Goal: Information Seeking & Learning: Understand process/instructions

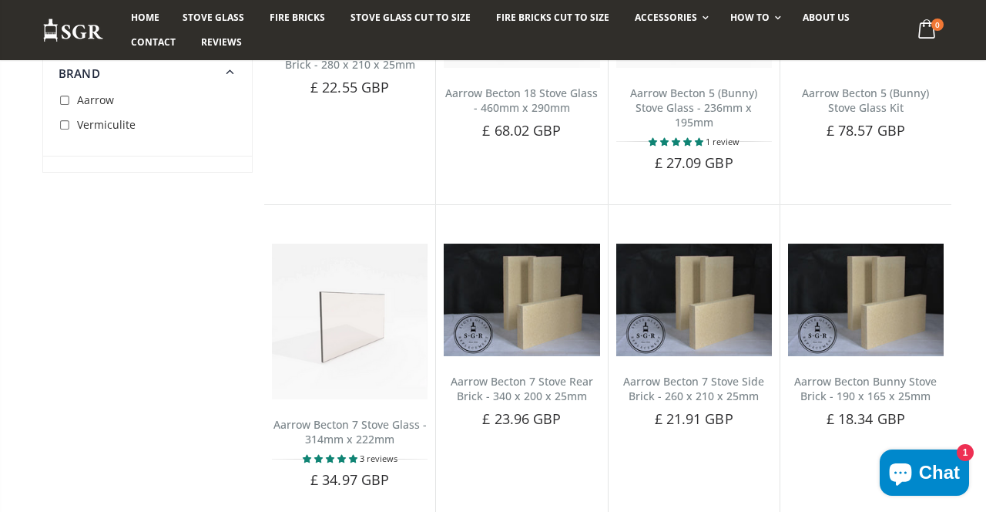
scroll to position [2263, 0]
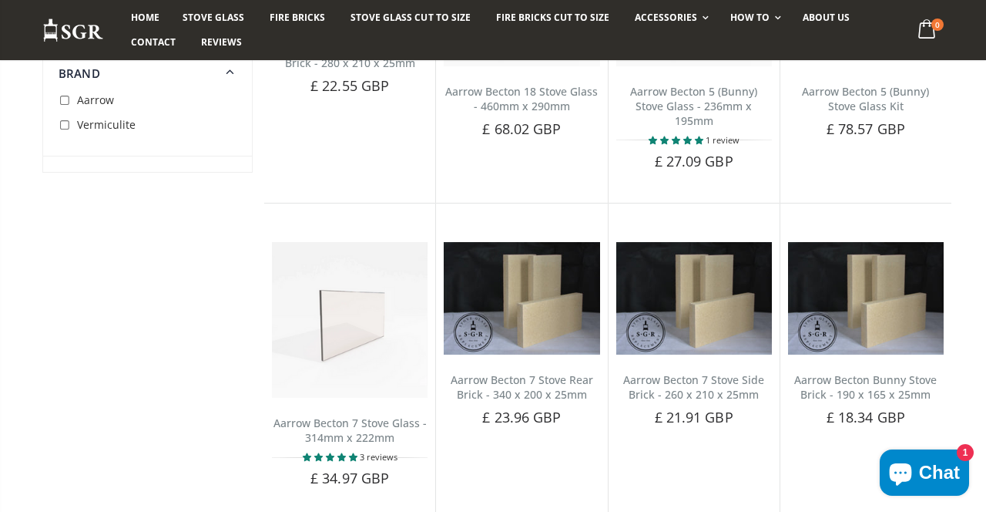
click at [749, 24] on link "How To" at bounding box center [754, 17] width 70 height 25
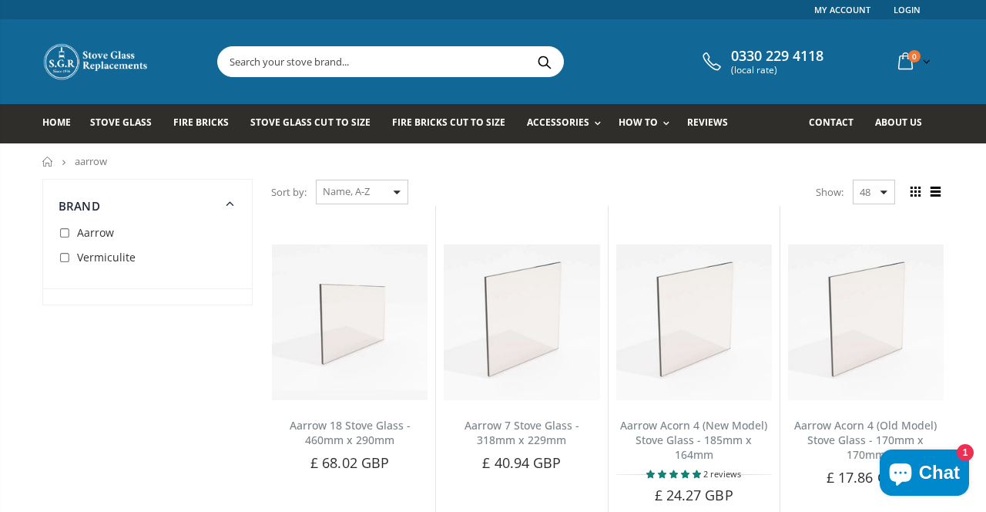
click at [692, 195] on link "Replace Your Stove Glass" at bounding box center [707, 190] width 157 height 27
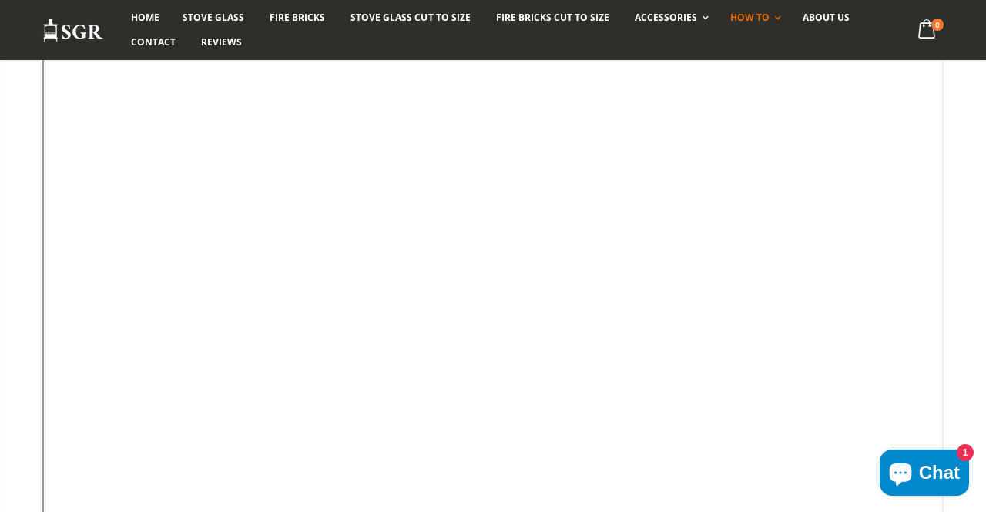
scroll to position [255, 0]
